Goal: Task Accomplishment & Management: Complete application form

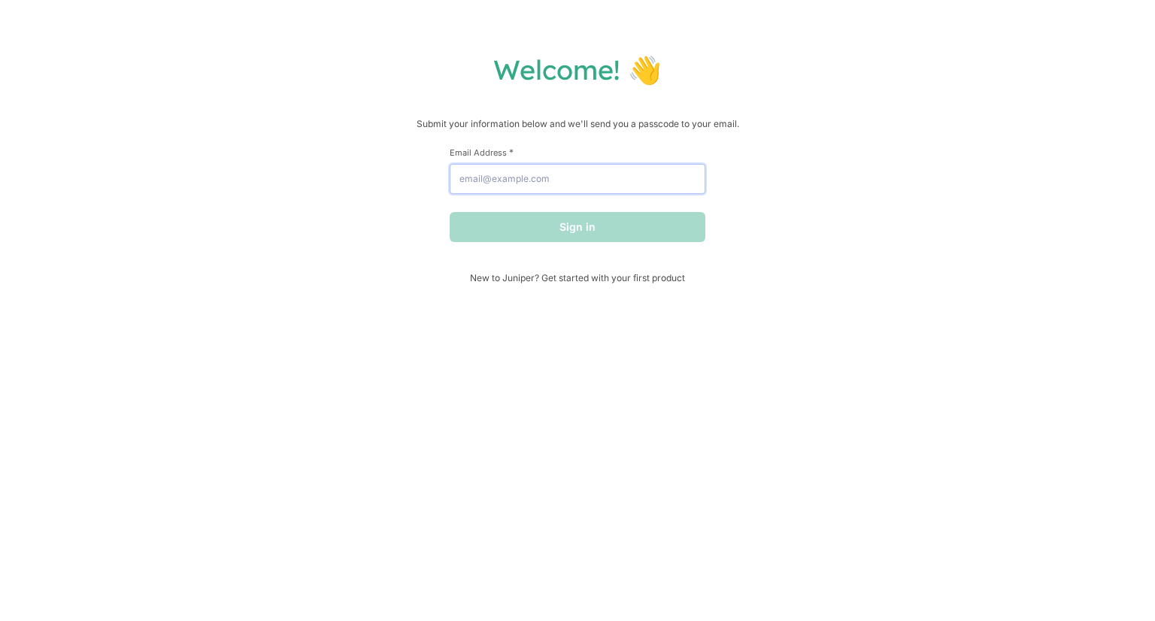
click at [599, 185] on input "Email Address *" at bounding box center [578, 179] width 256 height 30
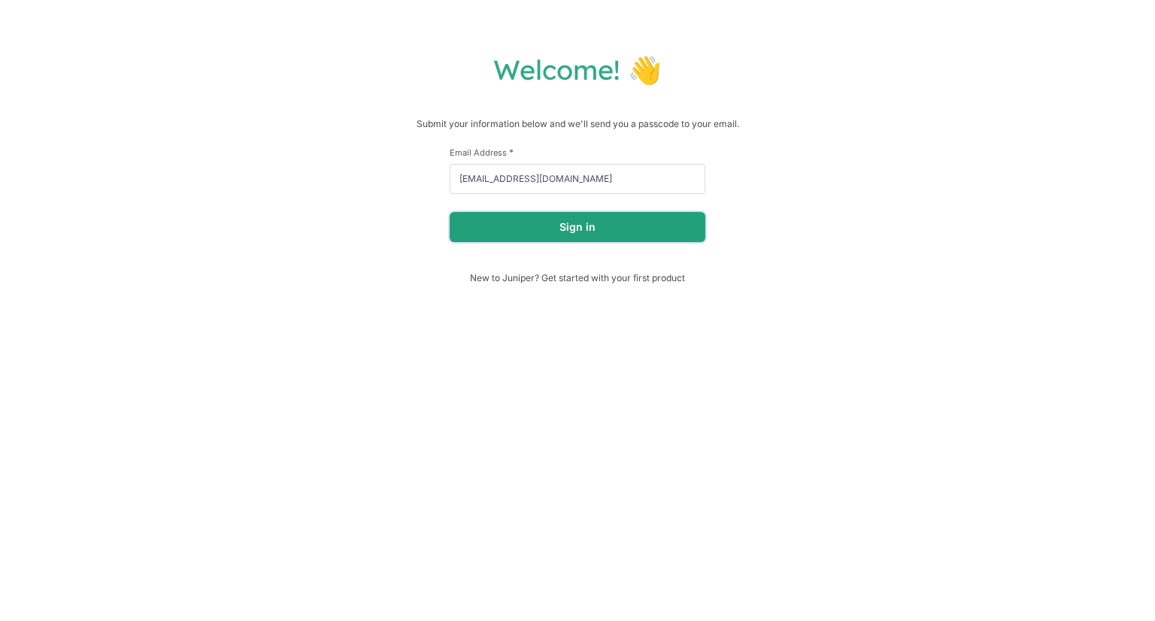
click at [605, 223] on button "Sign in" at bounding box center [578, 227] width 256 height 30
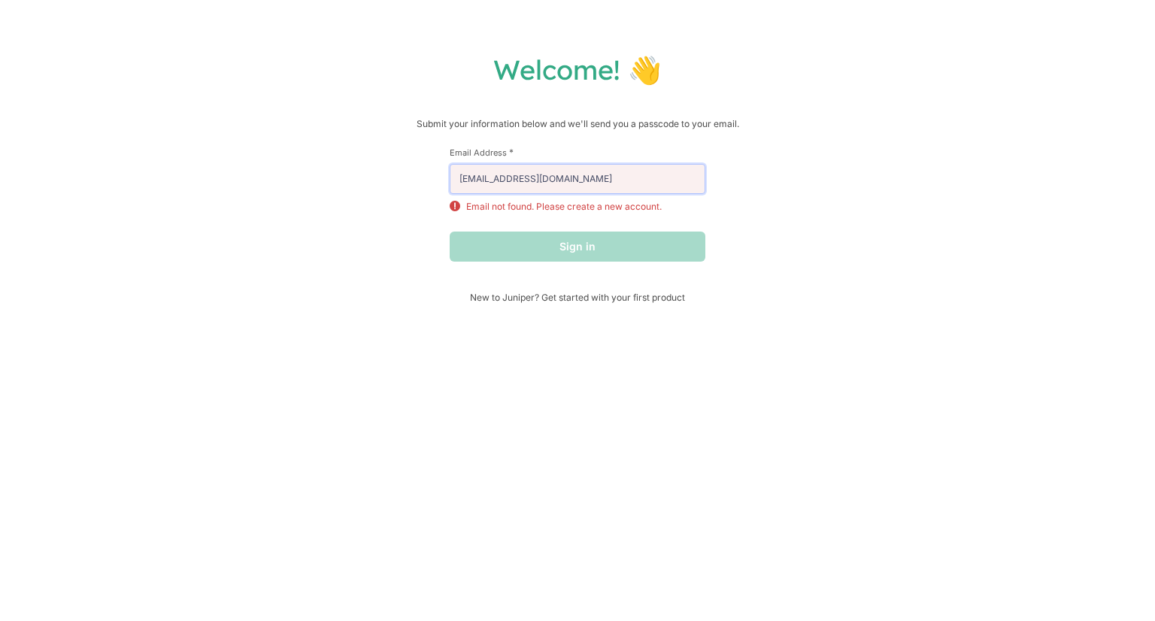
click at [599, 186] on input "[EMAIL_ADDRESS][DOMAIN_NAME]" at bounding box center [578, 179] width 256 height 30
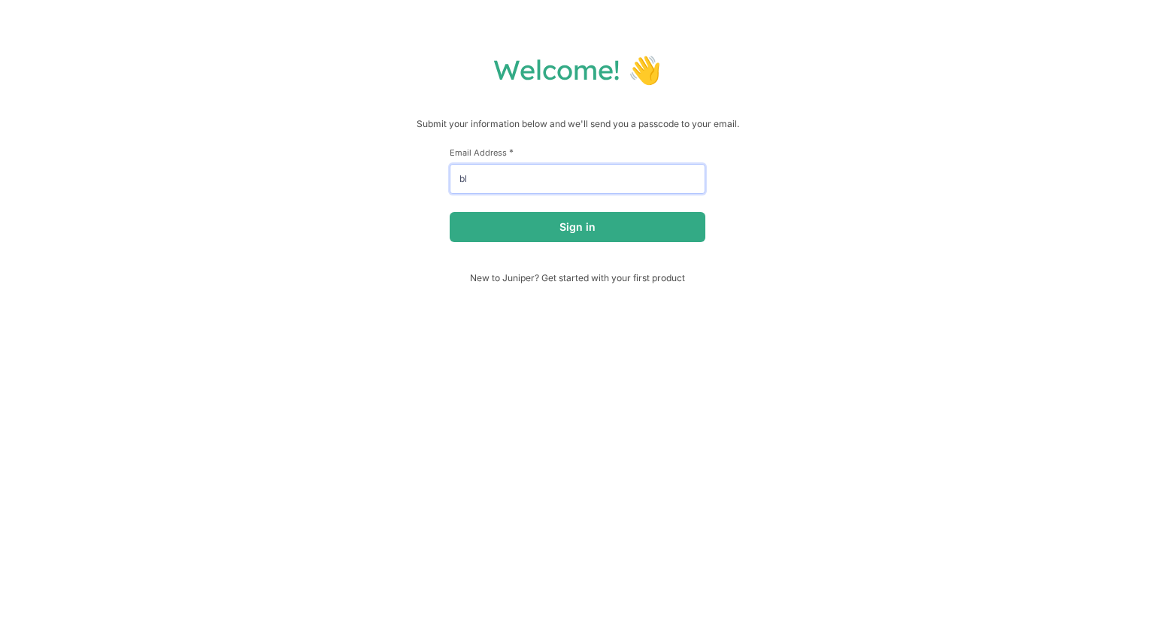
type input "b"
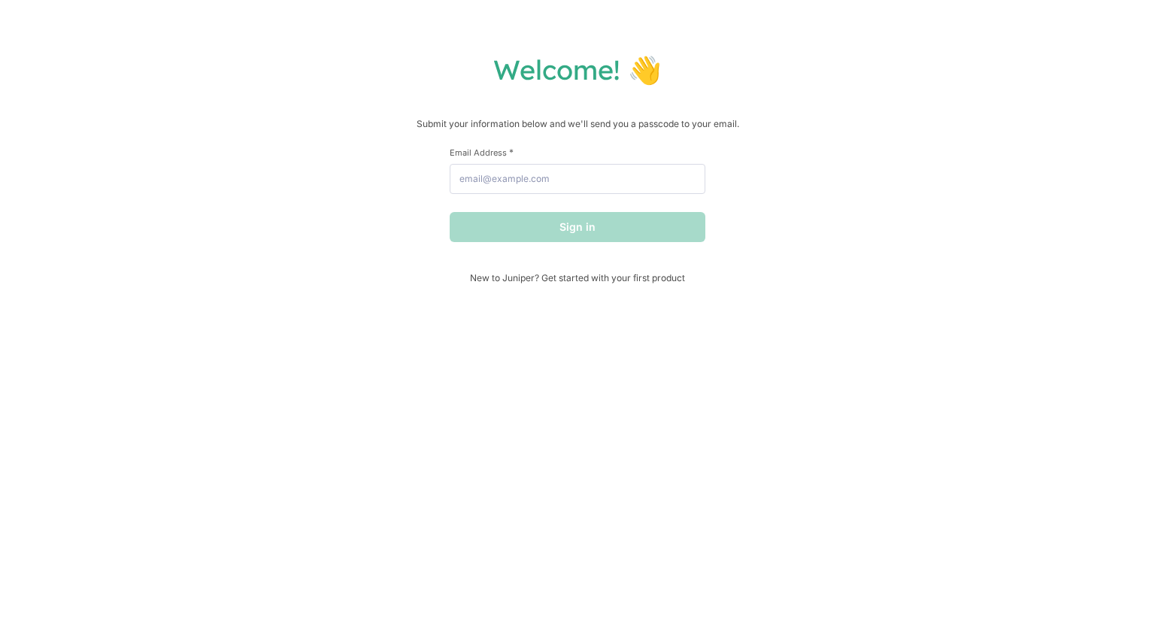
click at [908, 183] on div "Welcome! 👋 Submit your information below and we'll send you a passcode to your …" at bounding box center [577, 168] width 1125 height 231
click at [575, 79] on h1 "Welcome! 👋" at bounding box center [577, 70] width 1125 height 34
click at [608, 180] on input "Email Address *" at bounding box center [578, 179] width 256 height 30
